Goal: Navigation & Orientation: Go to known website

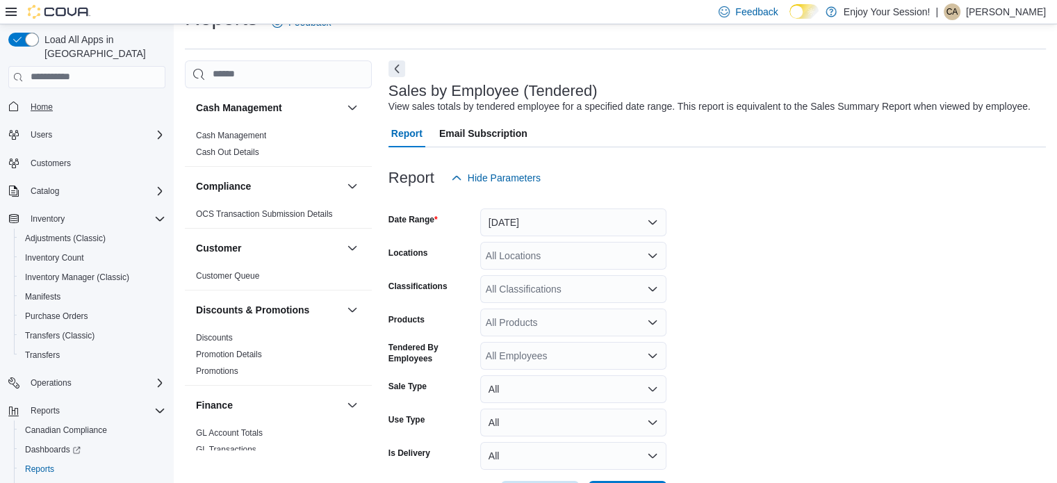
scroll to position [32, 0]
click at [33, 101] on span "Home" at bounding box center [42, 106] width 22 height 11
